Goal: Information Seeking & Learning: Learn about a topic

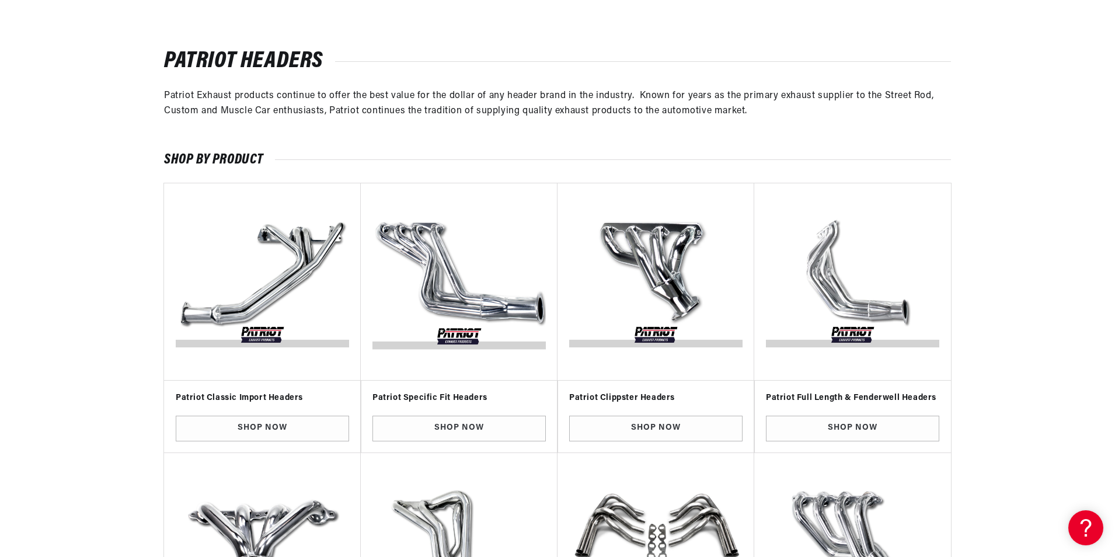
scroll to position [292, 0]
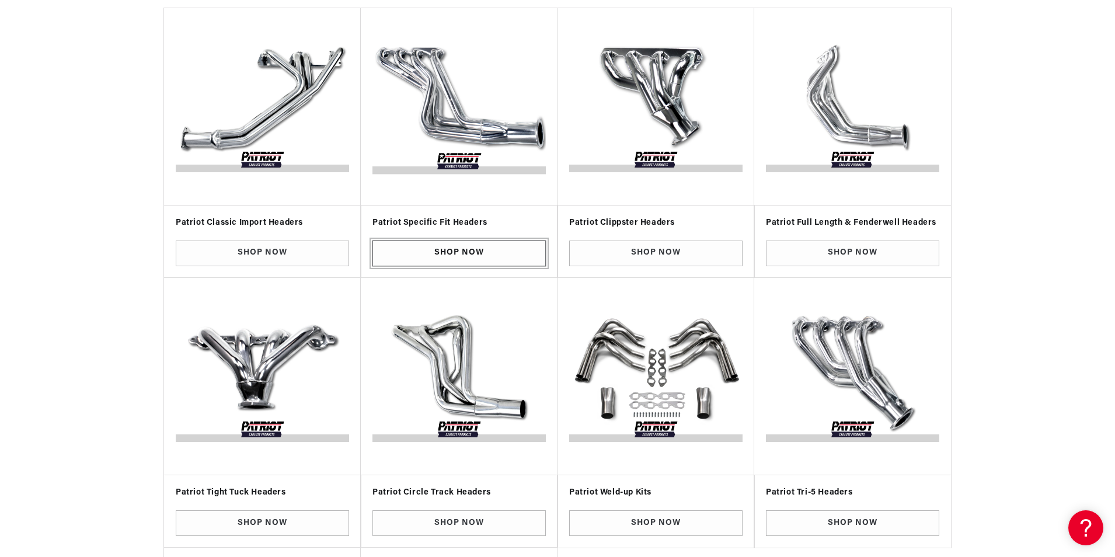
click at [448, 250] on link "Shop Now" at bounding box center [458, 254] width 173 height 26
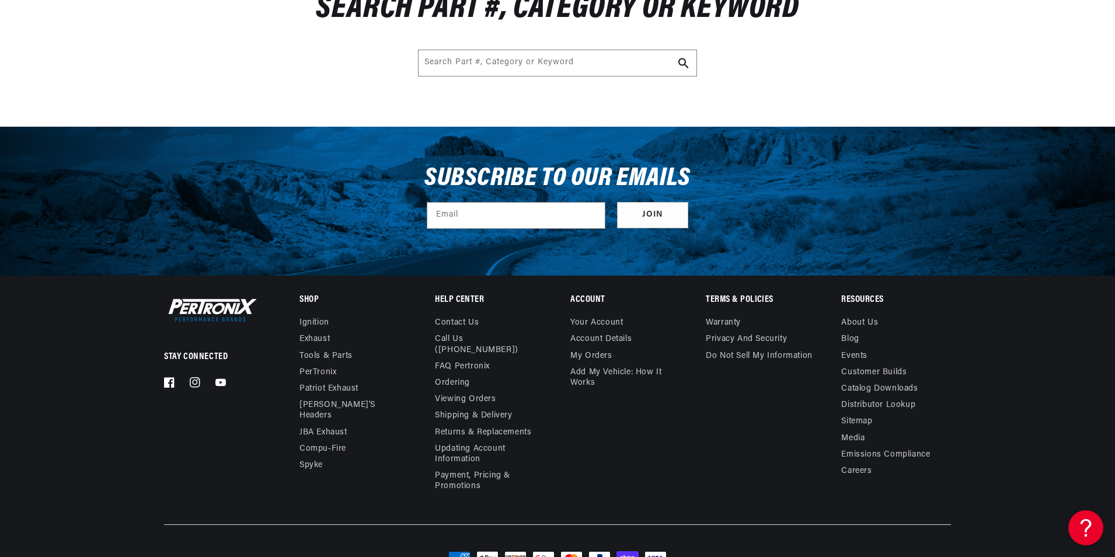
scroll to position [214, 0]
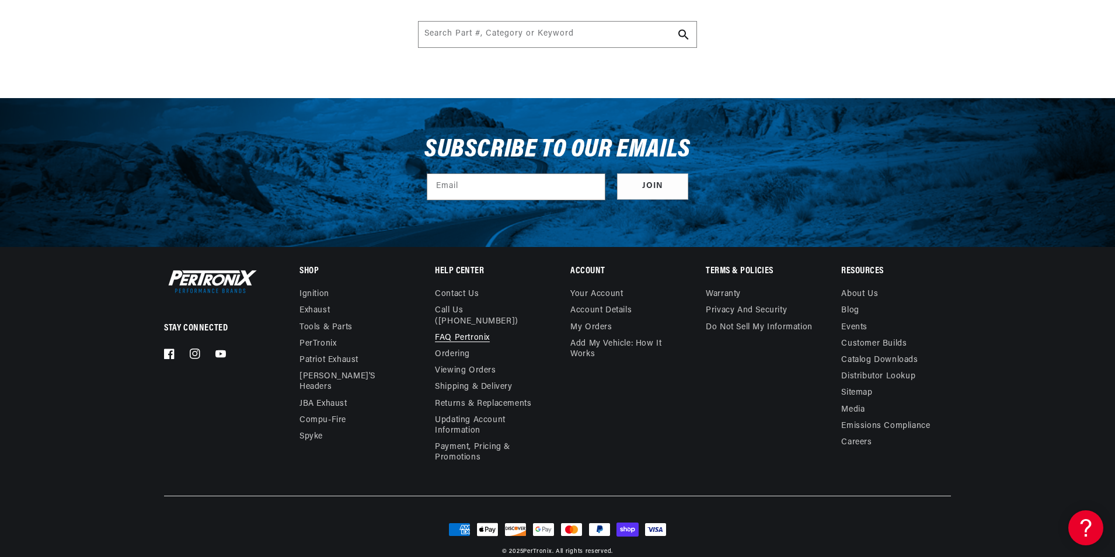
click at [458, 330] on link "FAQ Pertronix" at bounding box center [462, 338] width 55 height 16
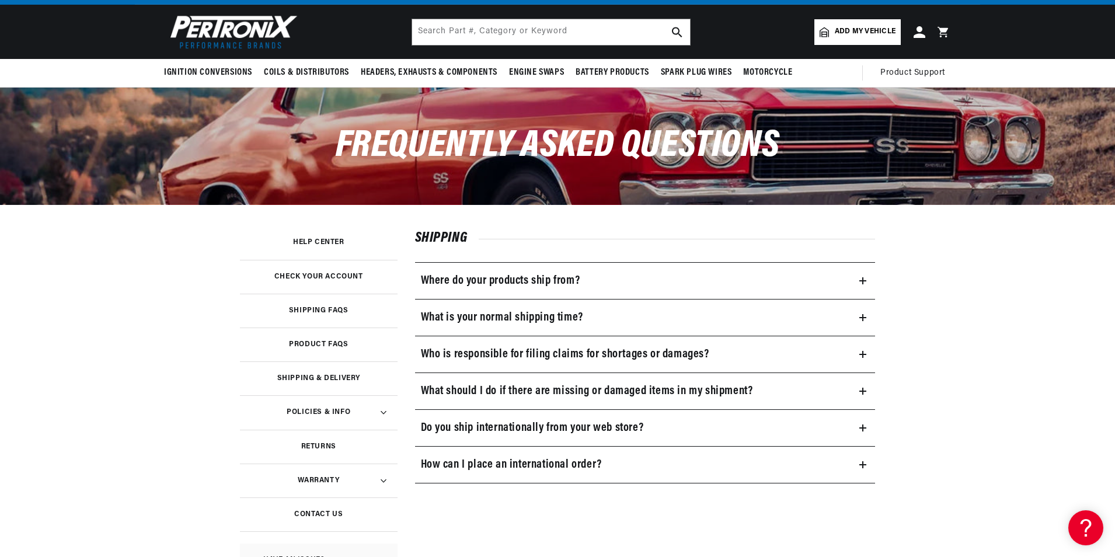
scroll to position [117, 0]
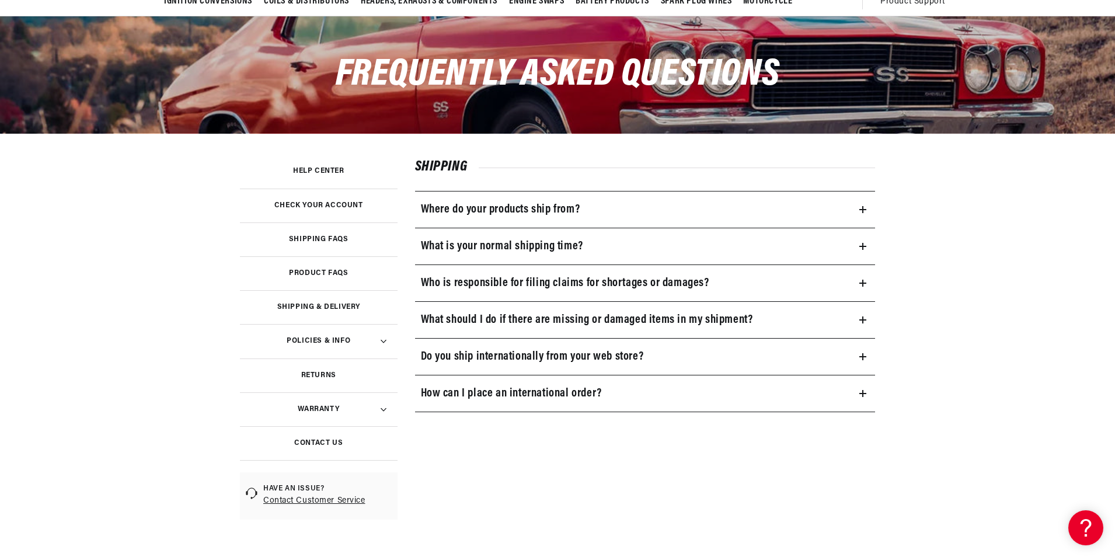
click at [344, 269] on link "Product FAQs" at bounding box center [319, 273] width 158 height 34
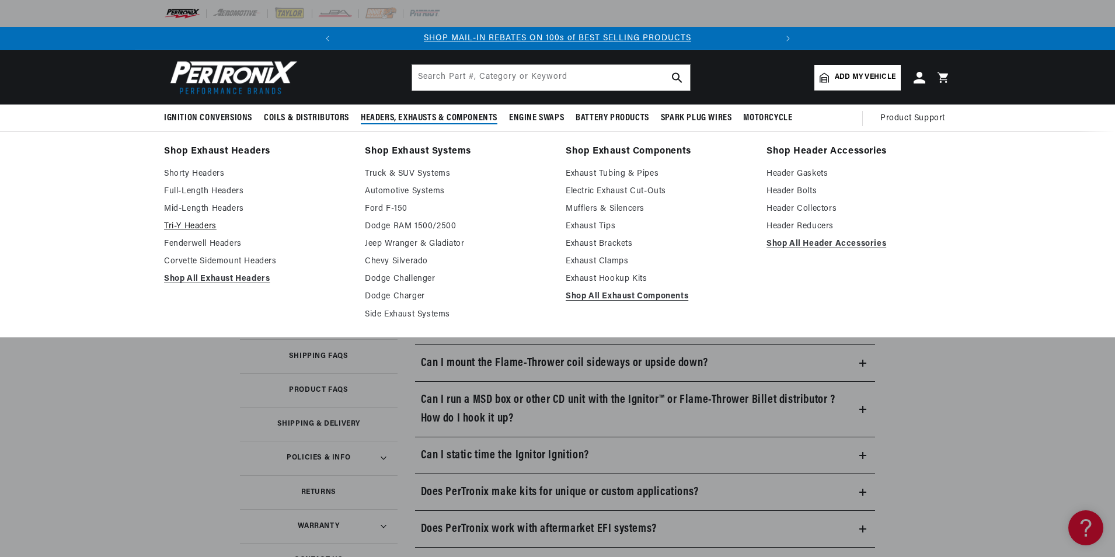
click at [189, 222] on link "Tri-Y Headers" at bounding box center [256, 226] width 184 height 14
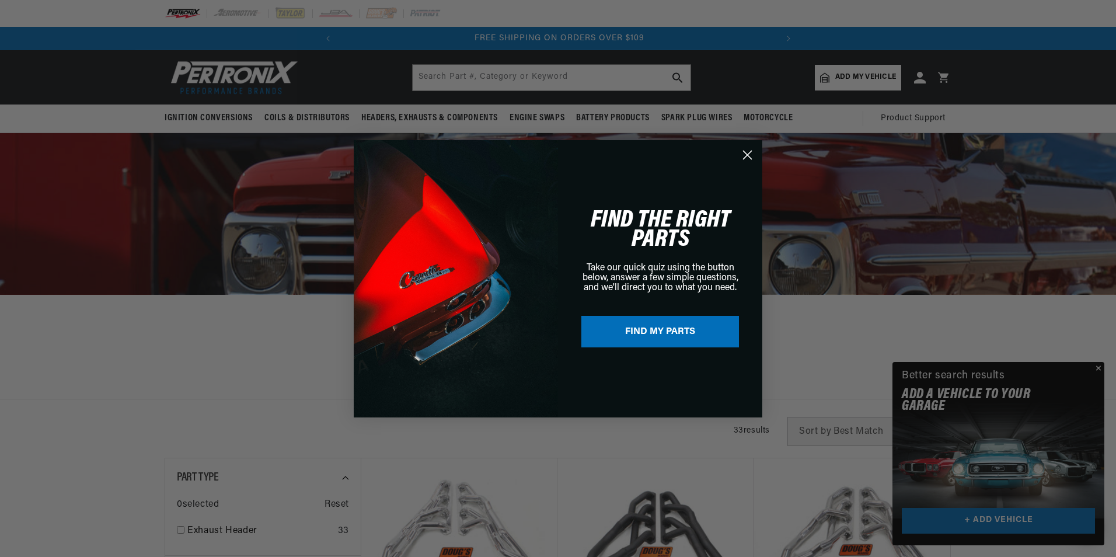
click at [747, 153] on circle "Close dialog" at bounding box center [747, 154] width 19 height 19
